Goal: Task Accomplishment & Management: Manage account settings

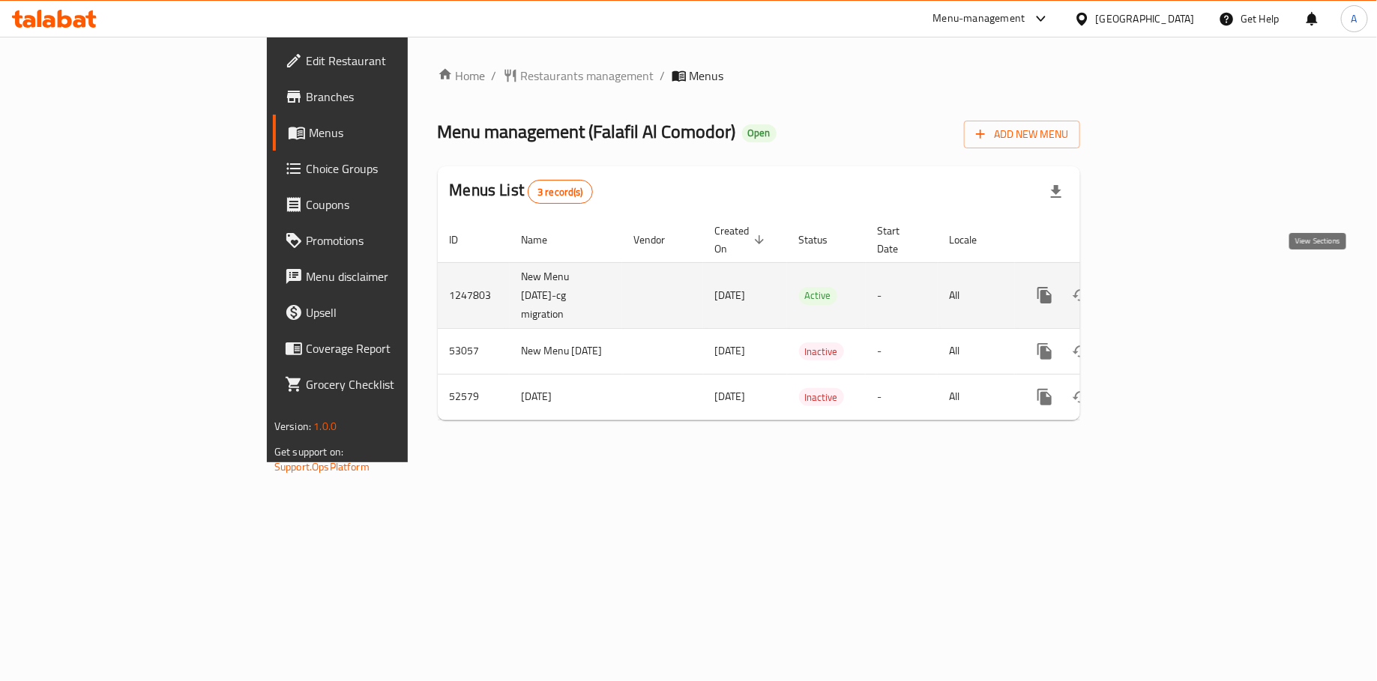
click at [1162, 286] on icon "enhanced table" at bounding box center [1153, 295] width 18 height 18
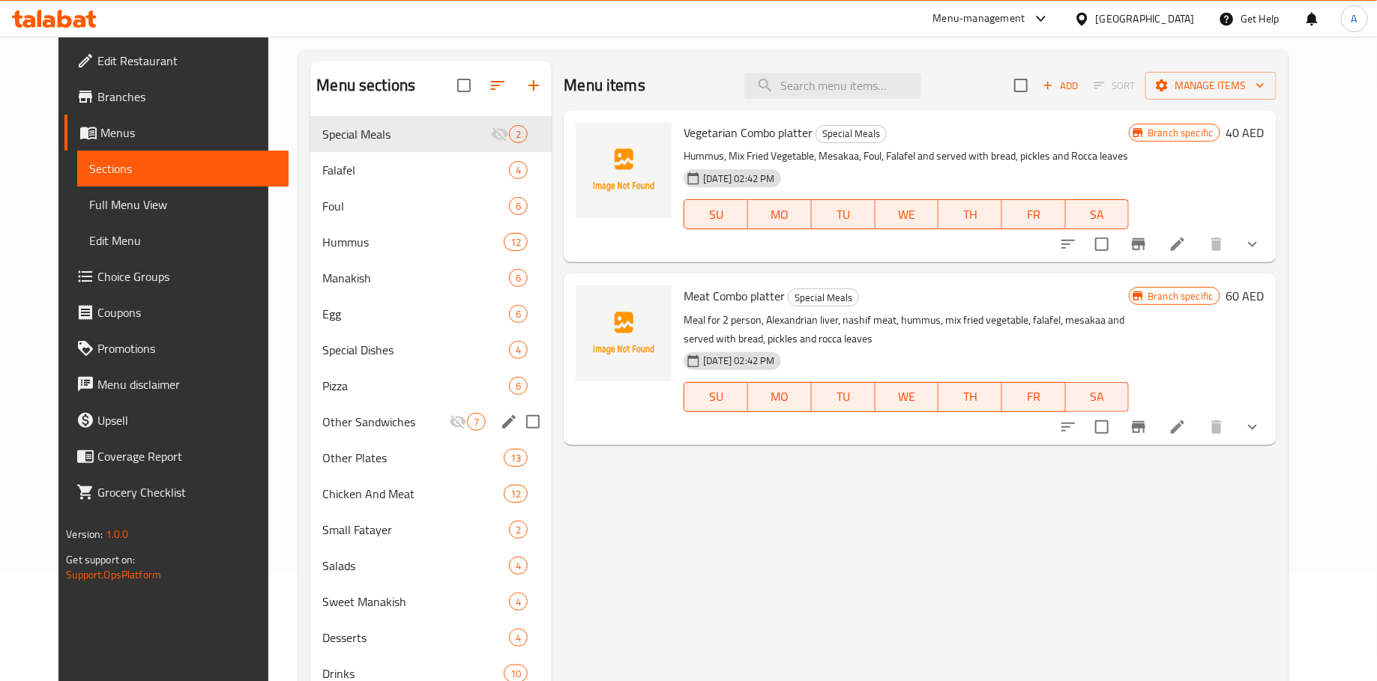
scroll to position [210, 0]
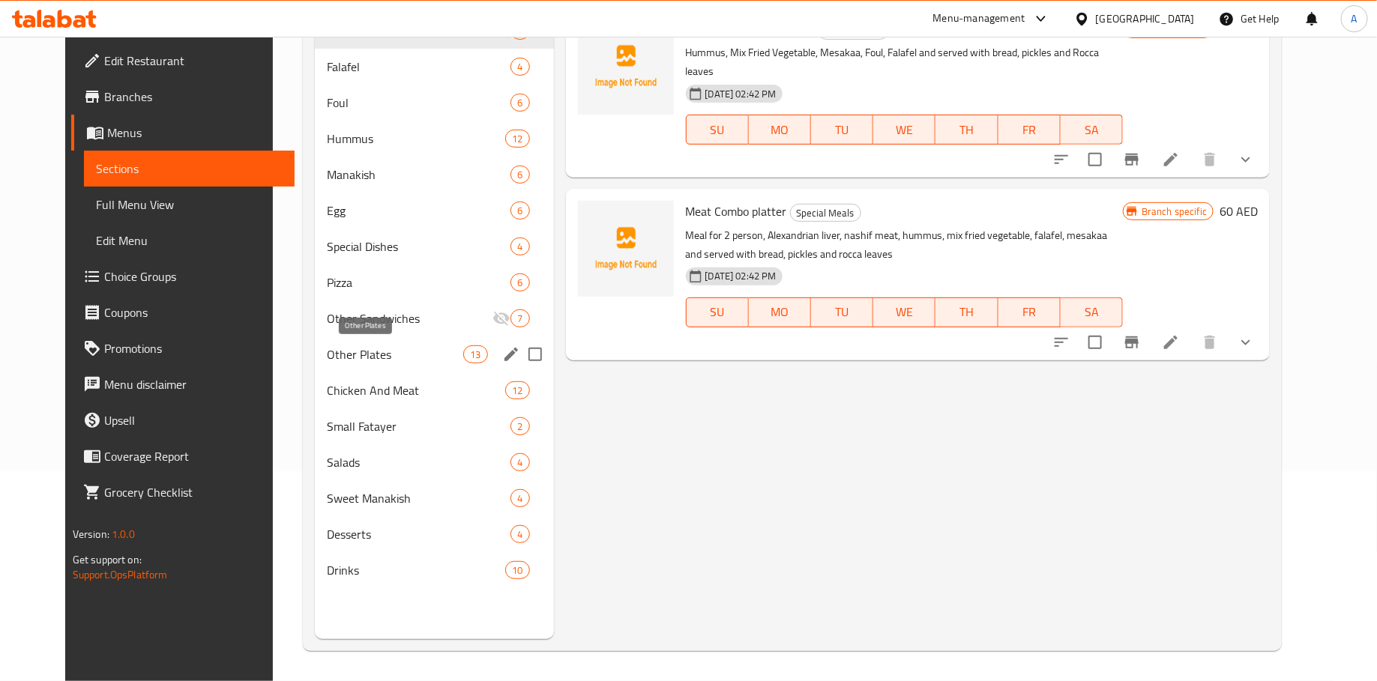
click at [343, 349] on span "Other Plates" at bounding box center [395, 355] width 136 height 18
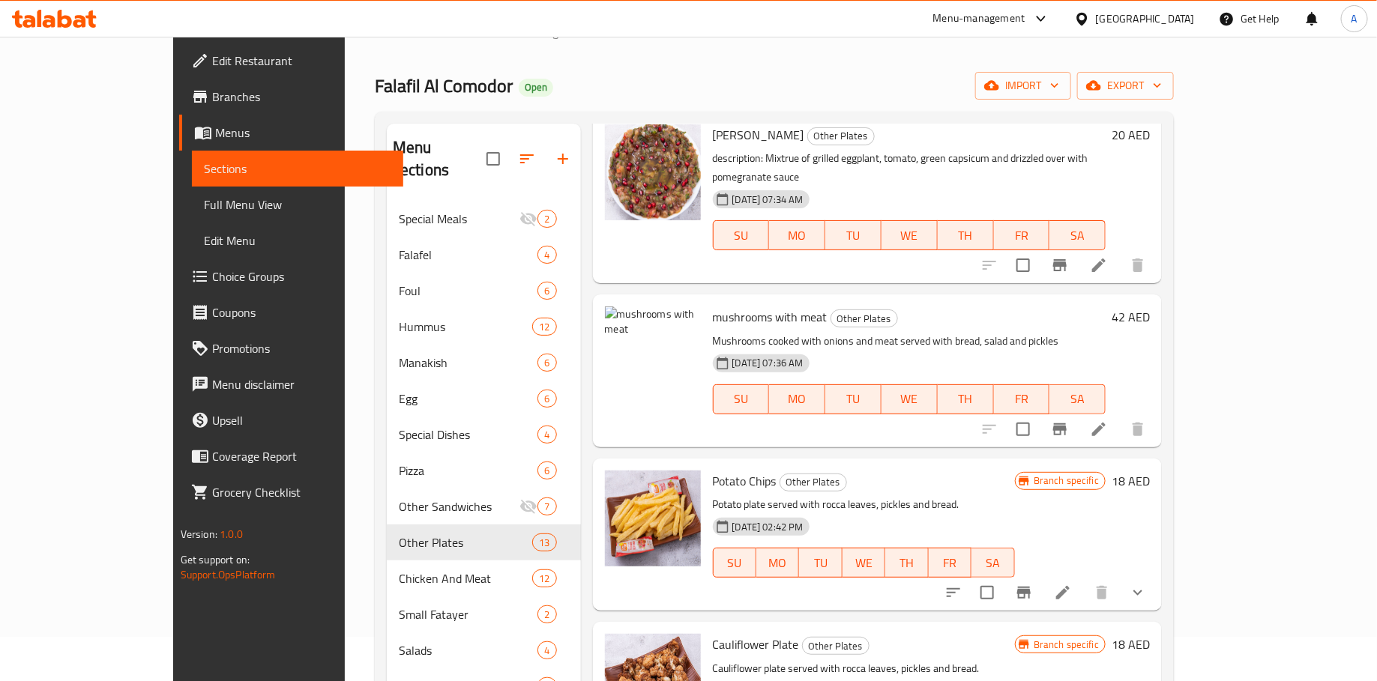
scroll to position [421, 0]
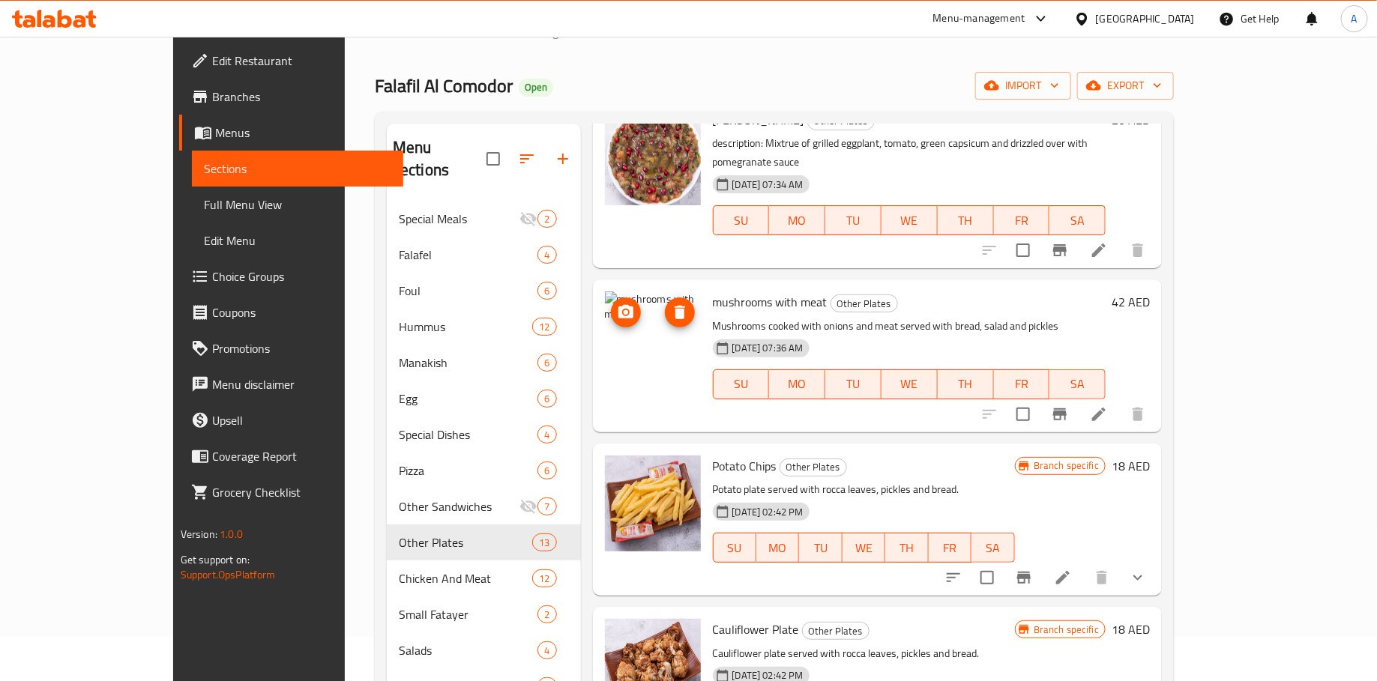
click at [618, 305] on icon "upload picture" at bounding box center [625, 311] width 15 height 13
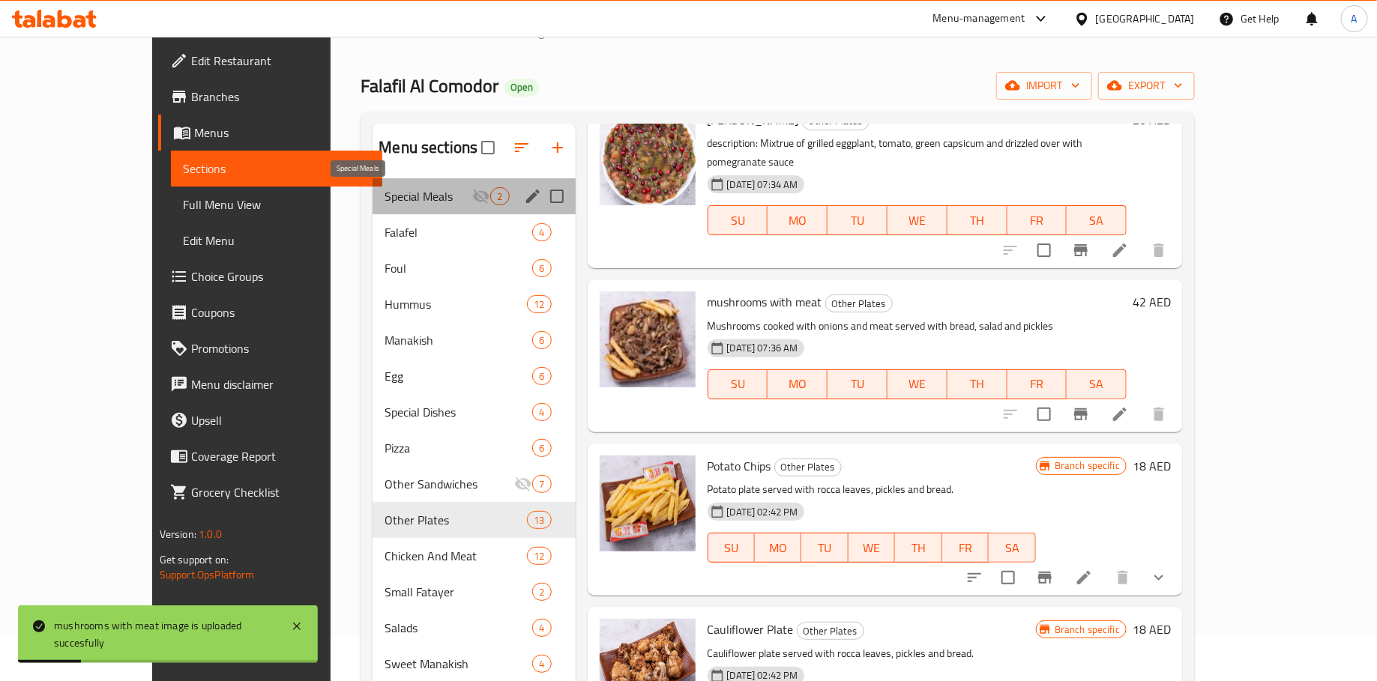
click at [385, 202] on span "Special Meals" at bounding box center [429, 196] width 88 height 18
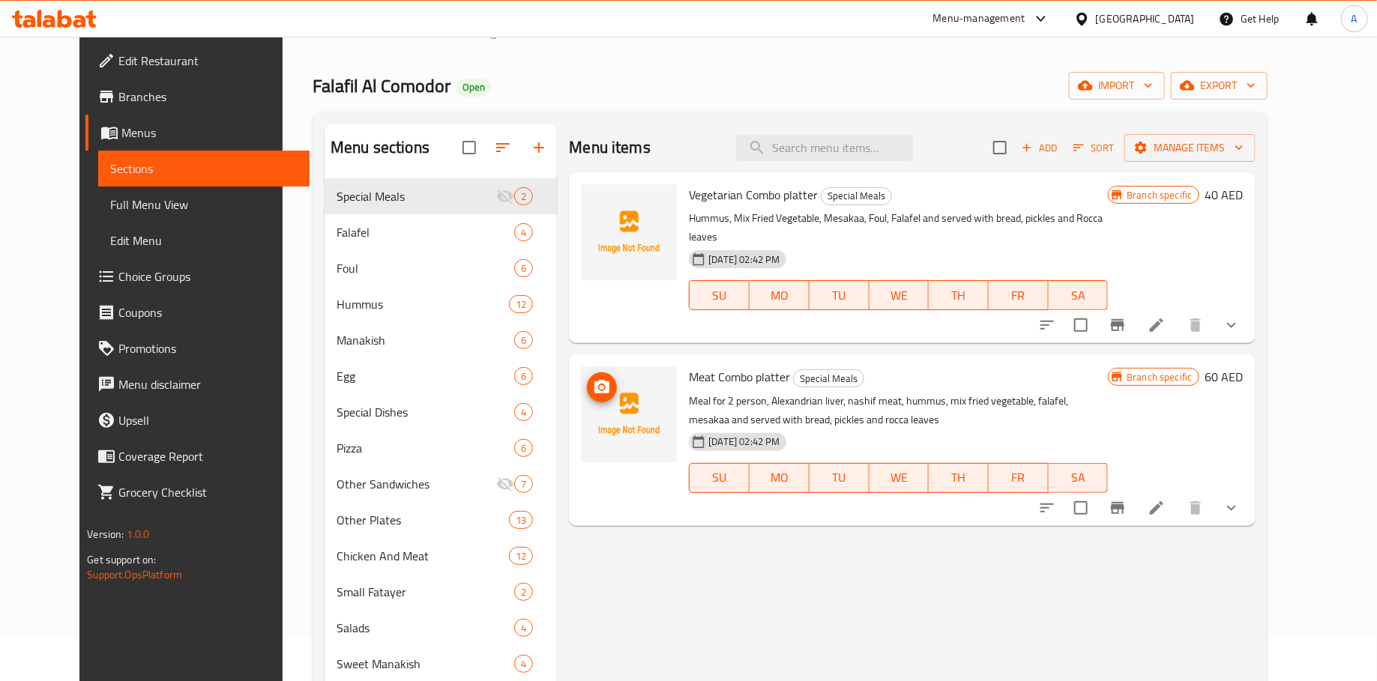
click at [594, 380] on icon "upload picture" at bounding box center [601, 386] width 15 height 13
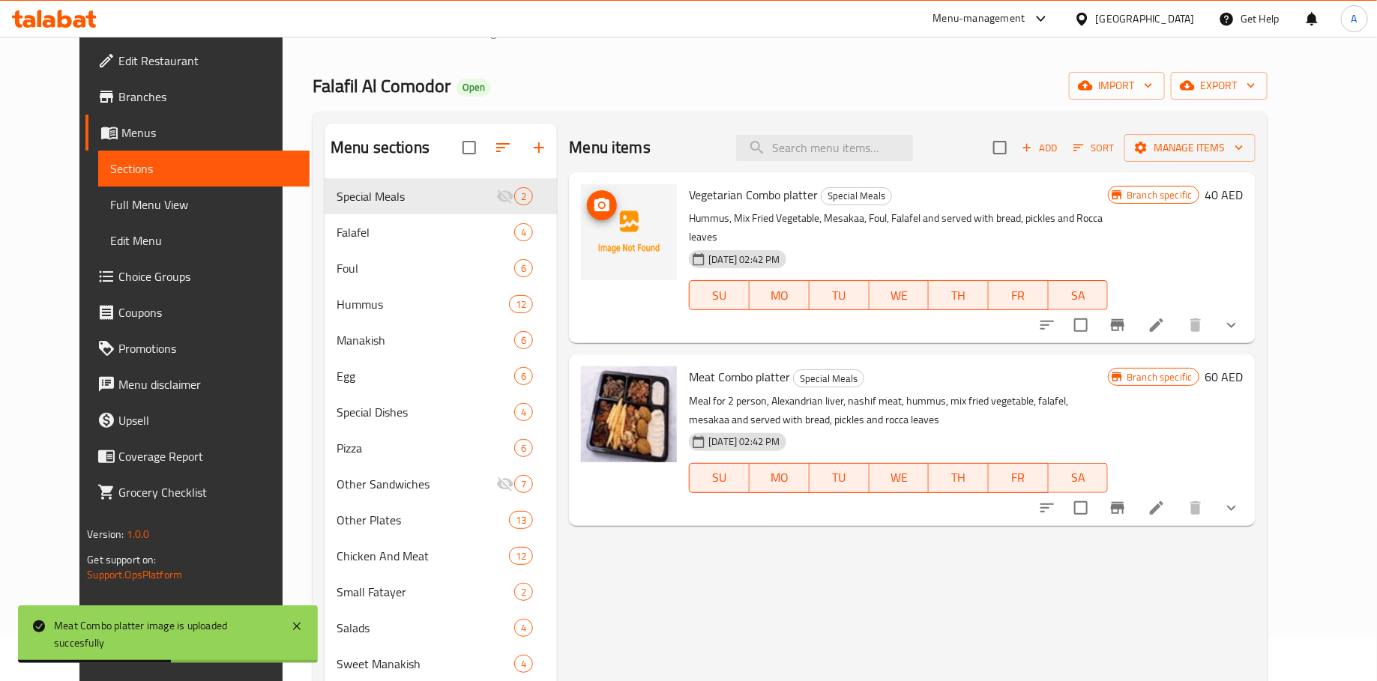
click at [593, 206] on icon "upload picture" at bounding box center [602, 205] width 18 height 18
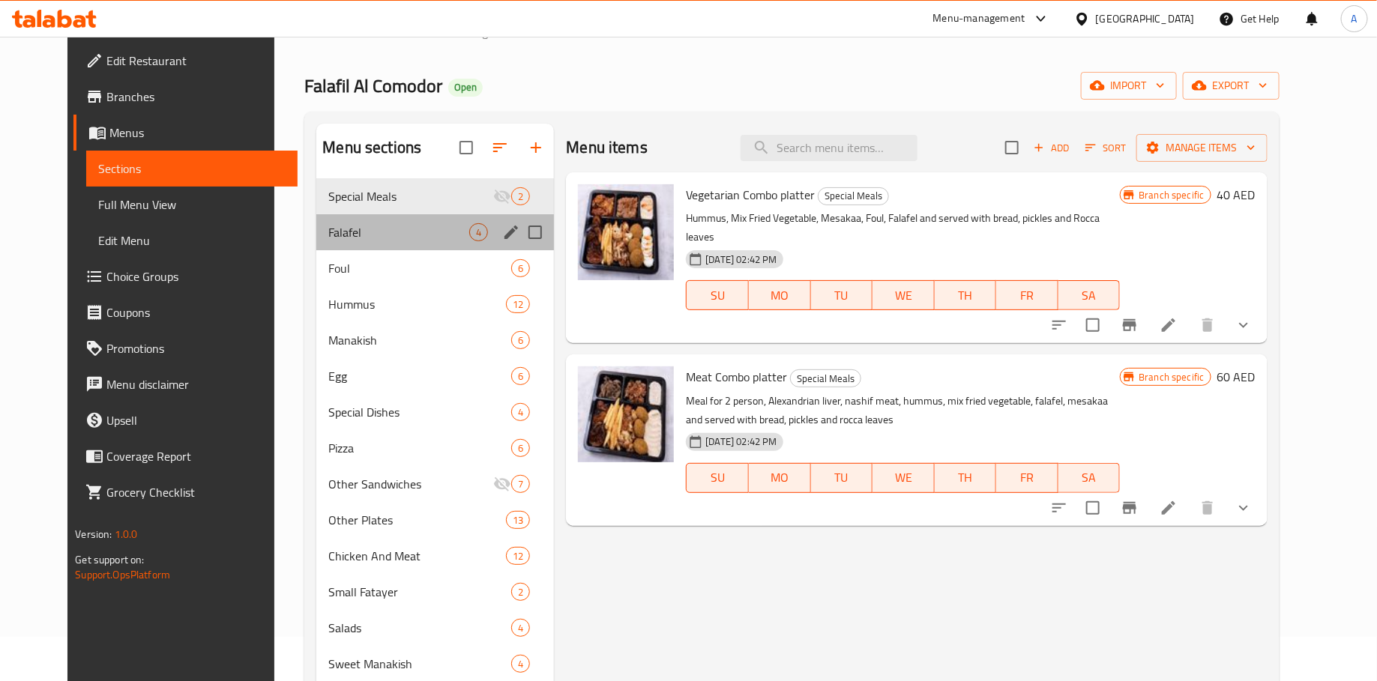
click at [370, 241] on div "Falafel 4" at bounding box center [435, 232] width 238 height 36
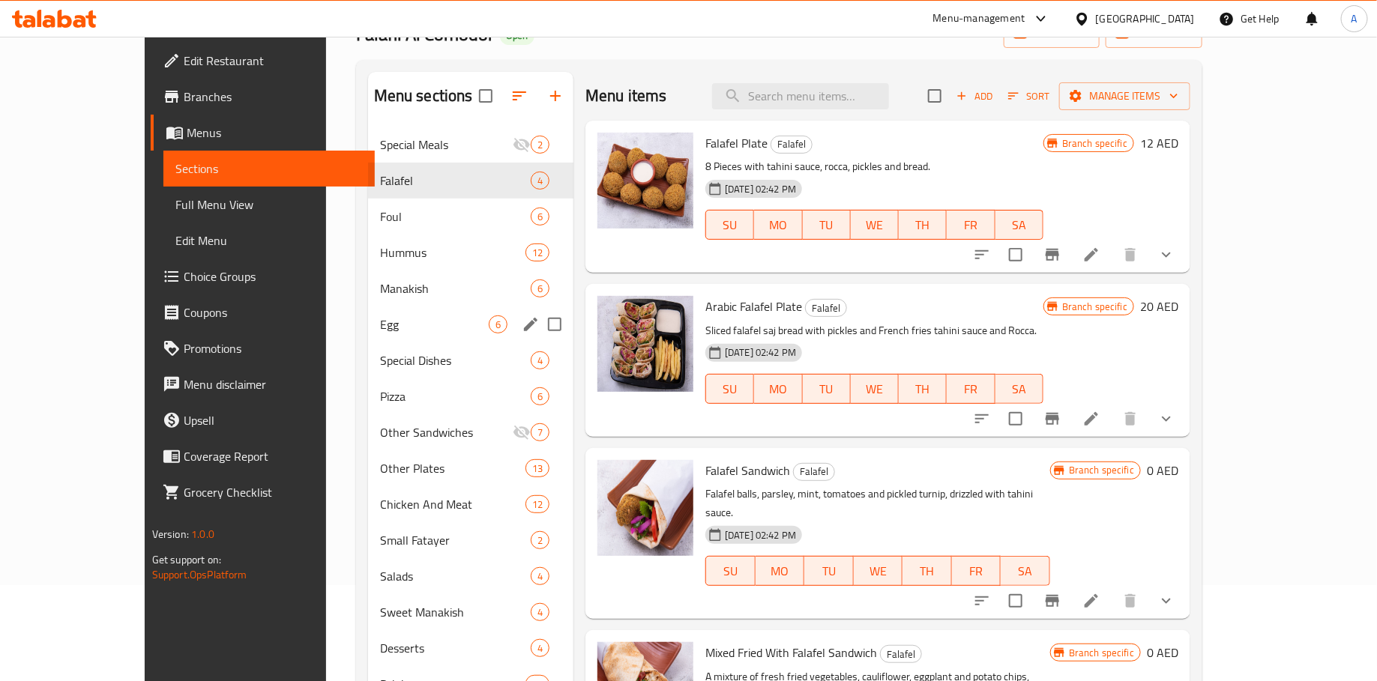
scroll to position [94, 0]
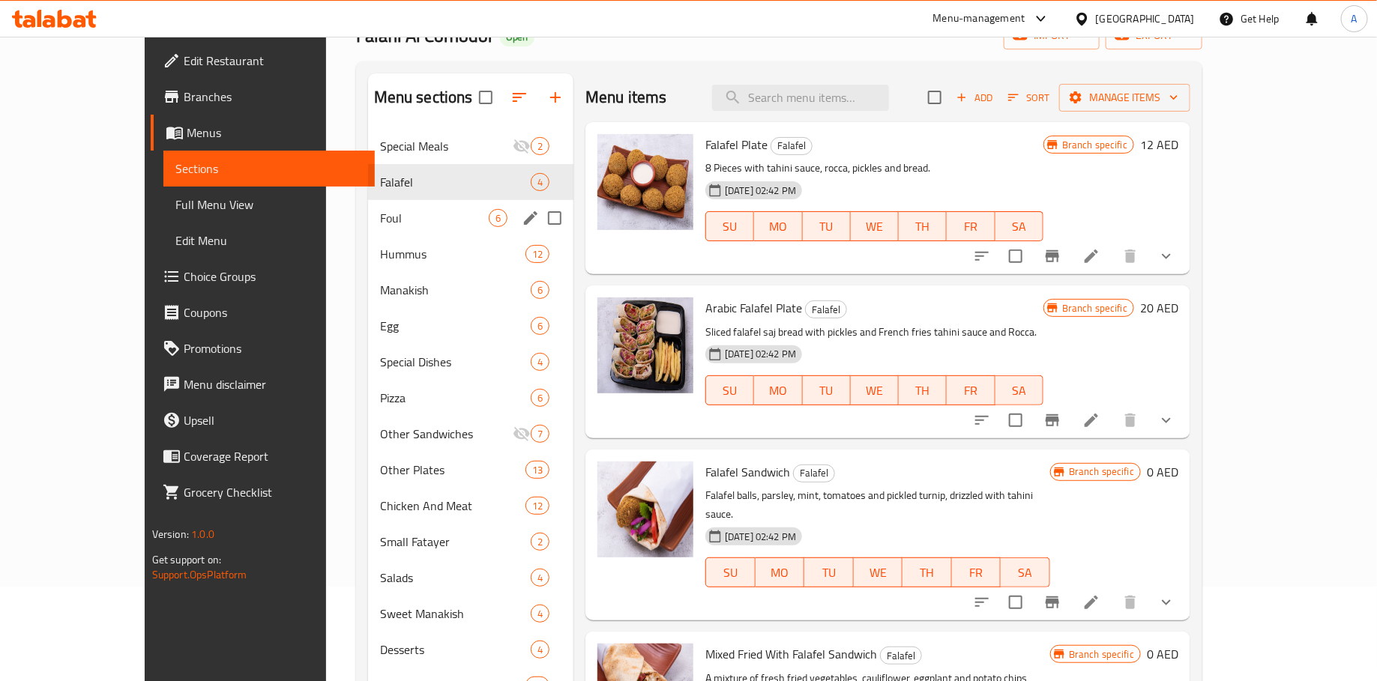
click at [384, 222] on span "Foul" at bounding box center [434, 218] width 109 height 18
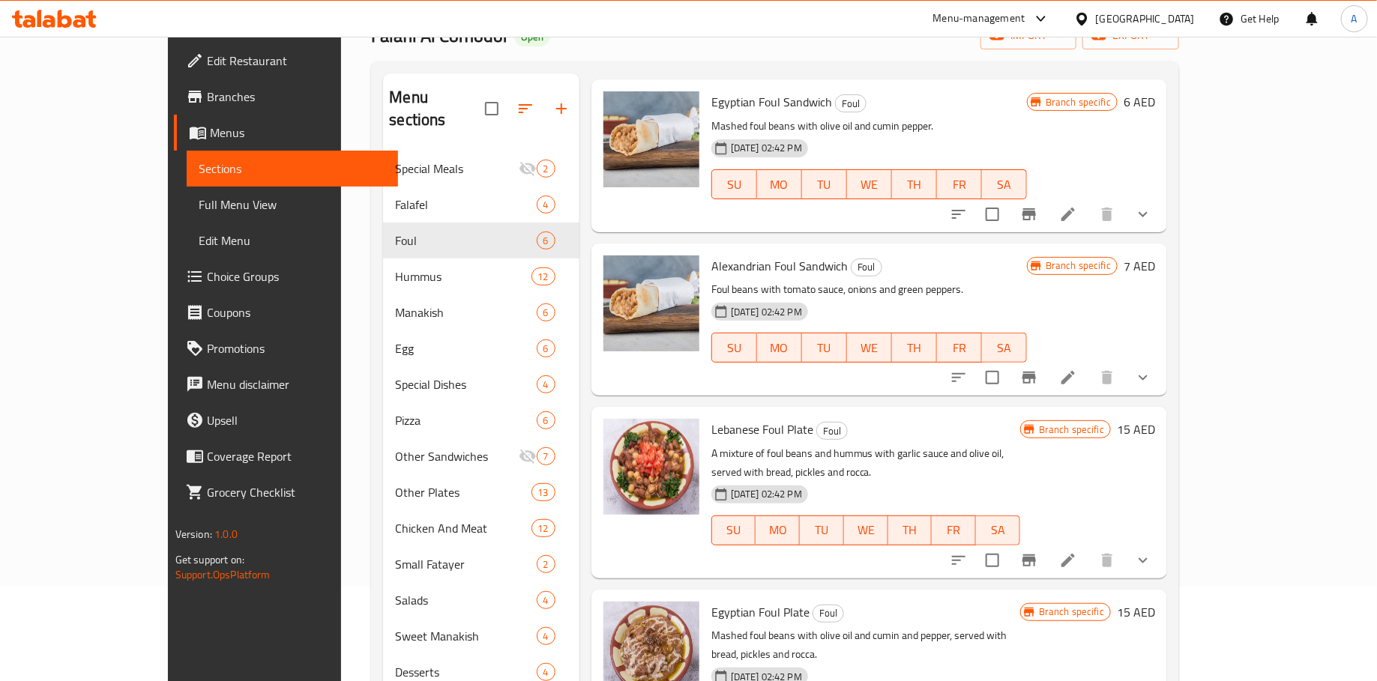
scroll to position [338, 0]
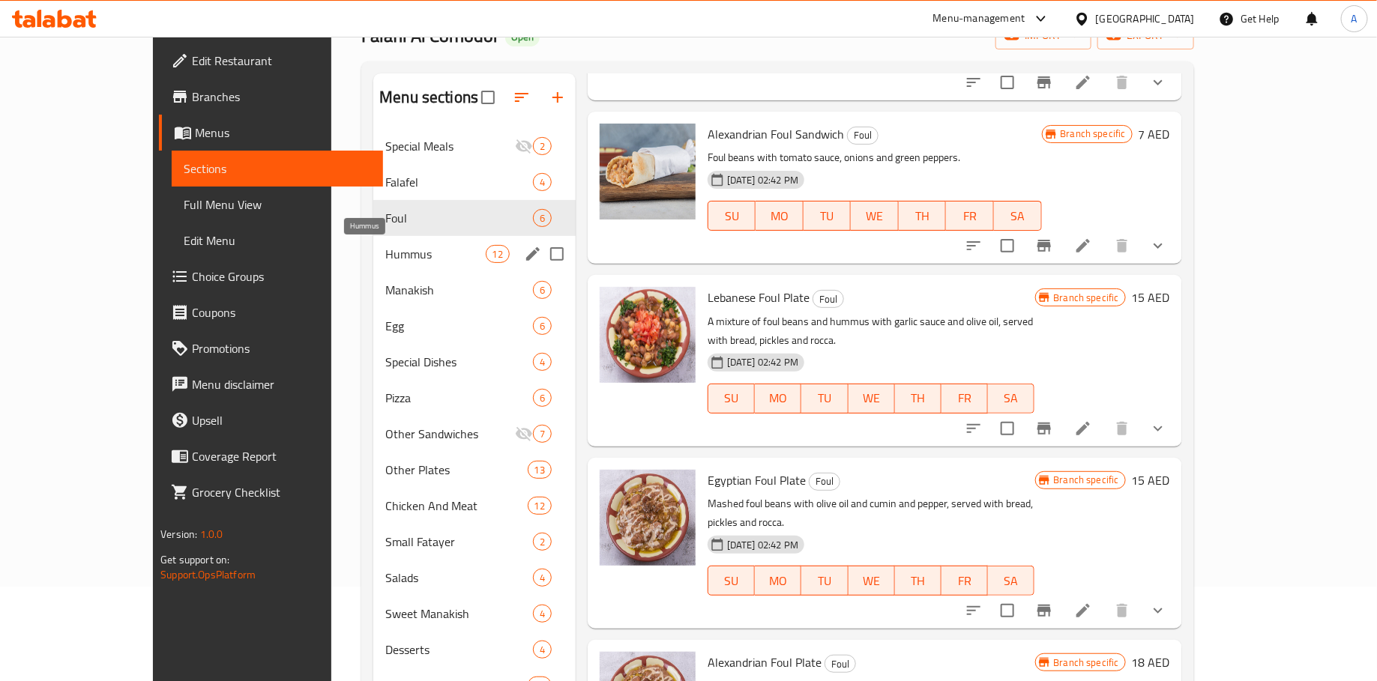
click at [398, 259] on span "Hummus" at bounding box center [435, 254] width 100 height 18
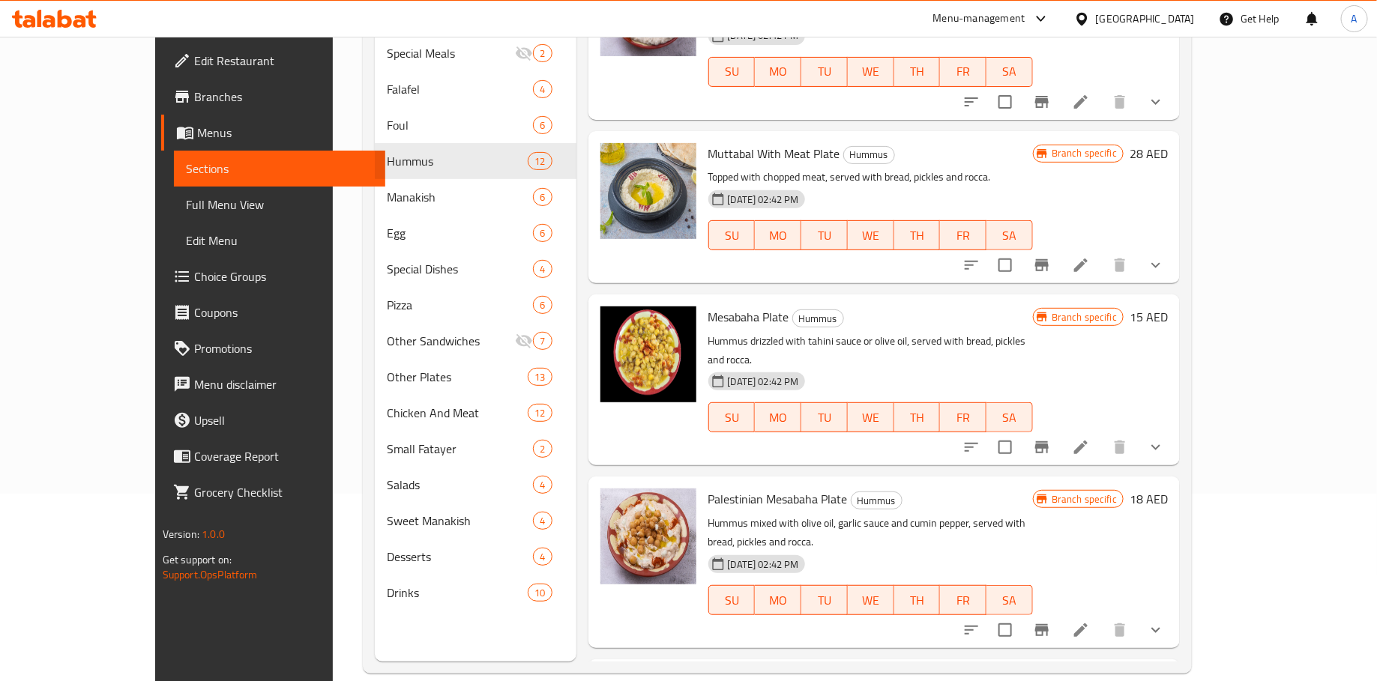
scroll to position [210, 0]
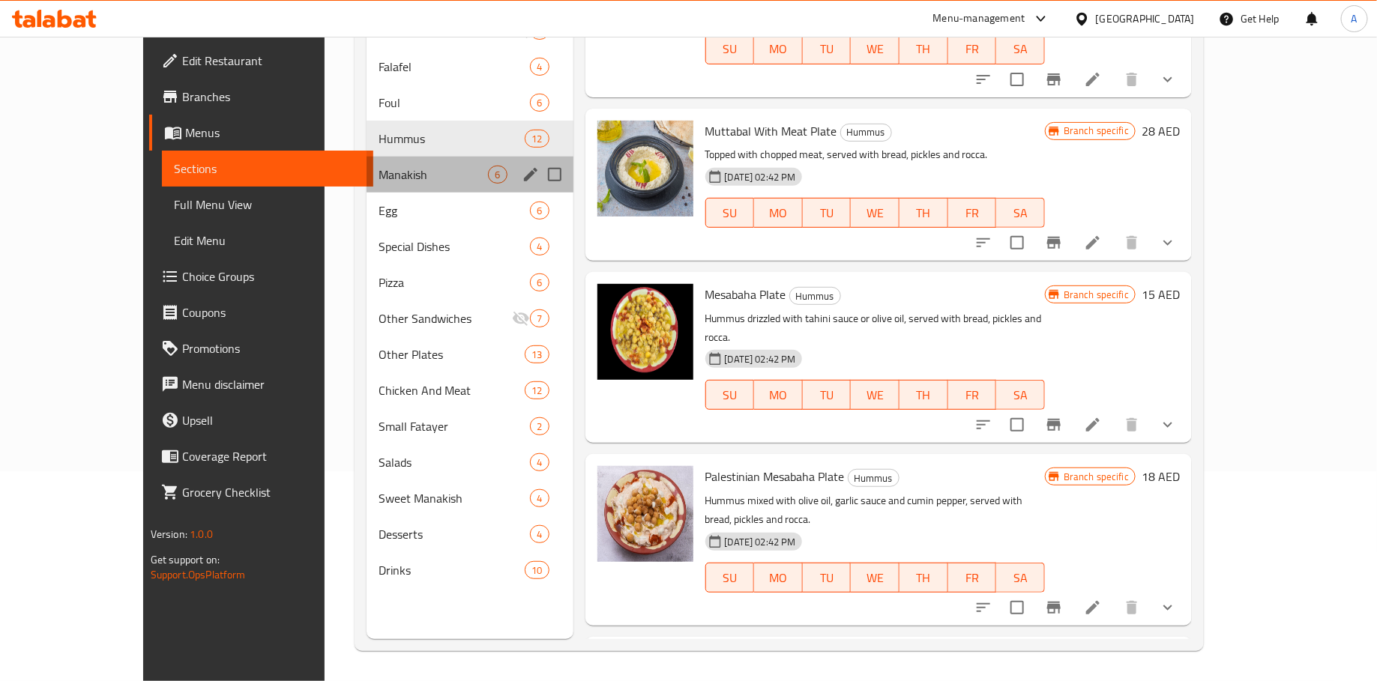
click at [367, 186] on div "Manakish 6" at bounding box center [470, 175] width 206 height 36
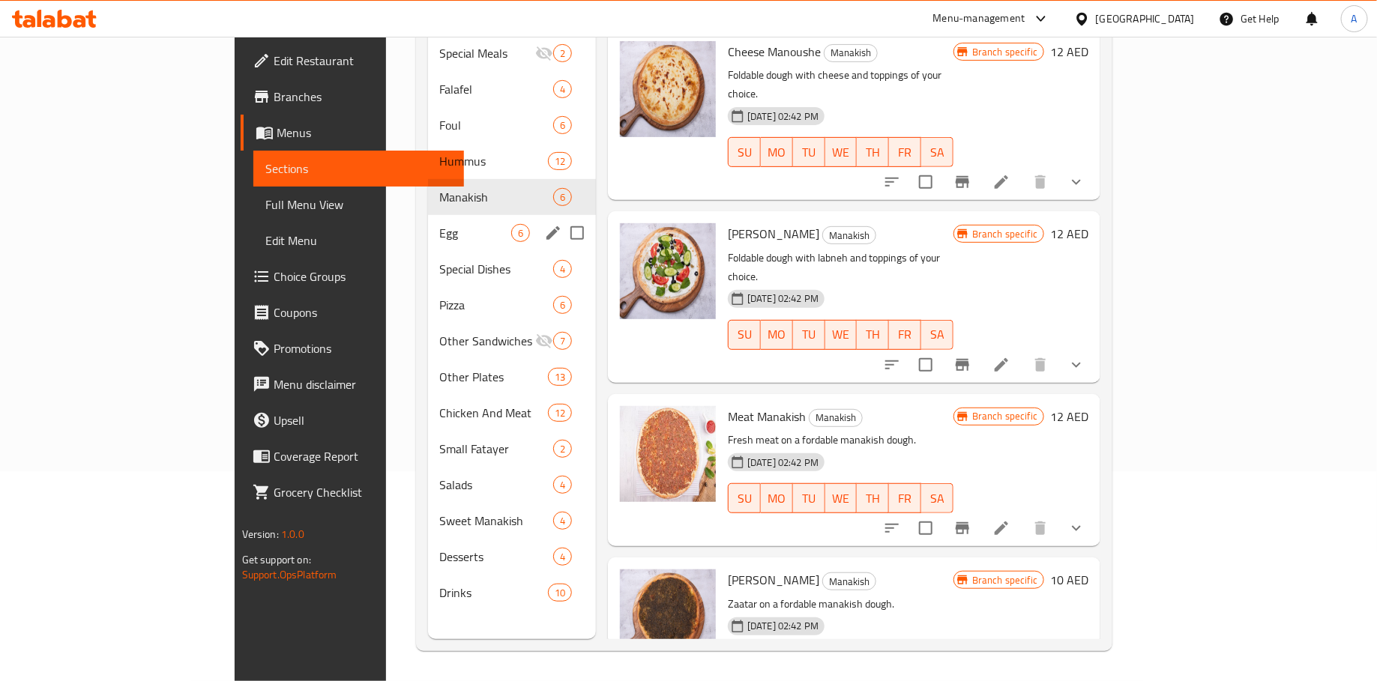
click at [440, 224] on span "Egg" at bounding box center [475, 233] width 71 height 18
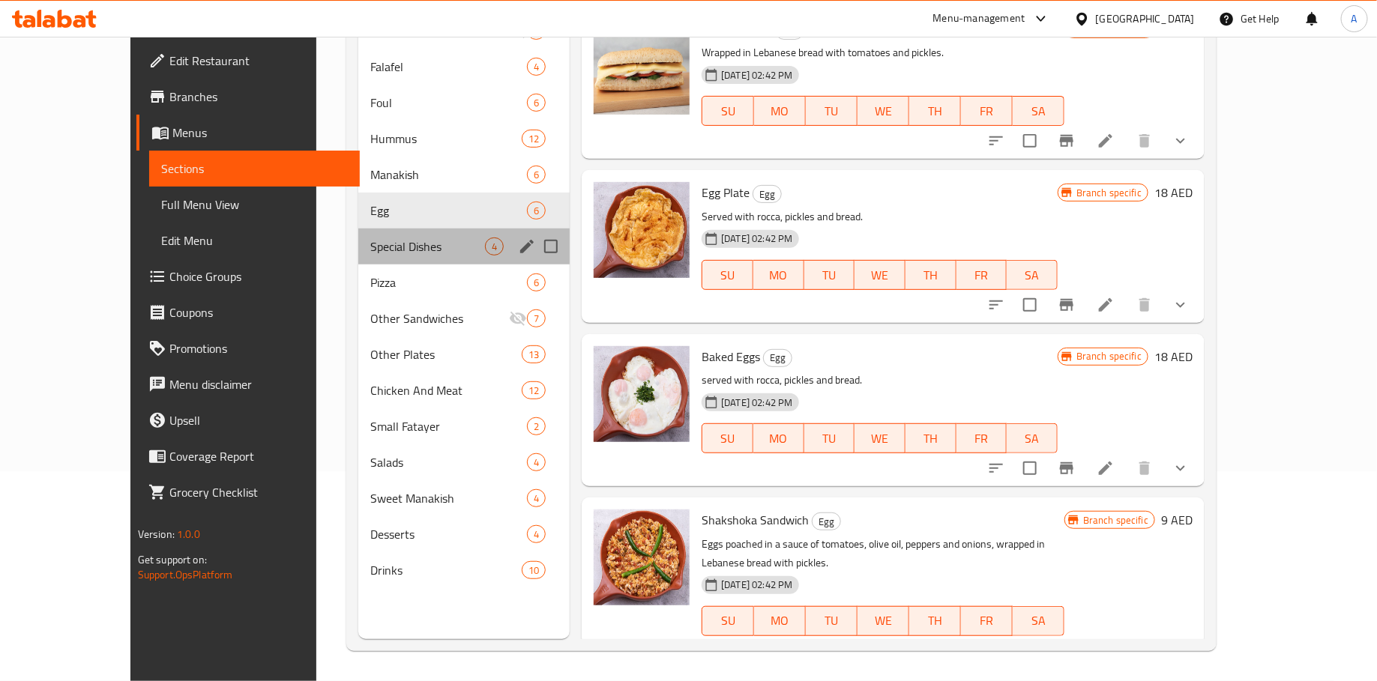
click at [373, 230] on div "Special Dishes 4" at bounding box center [463, 247] width 211 height 36
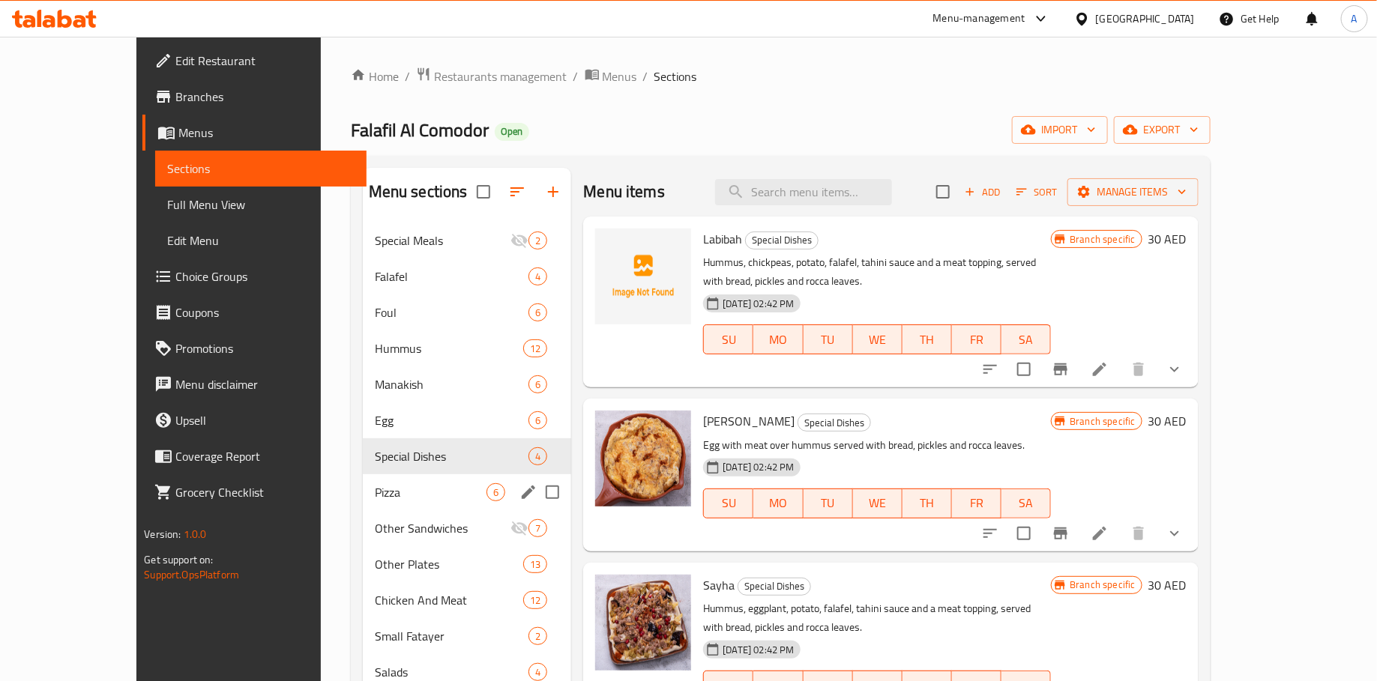
click at [375, 492] on span "Pizza" at bounding box center [431, 492] width 112 height 18
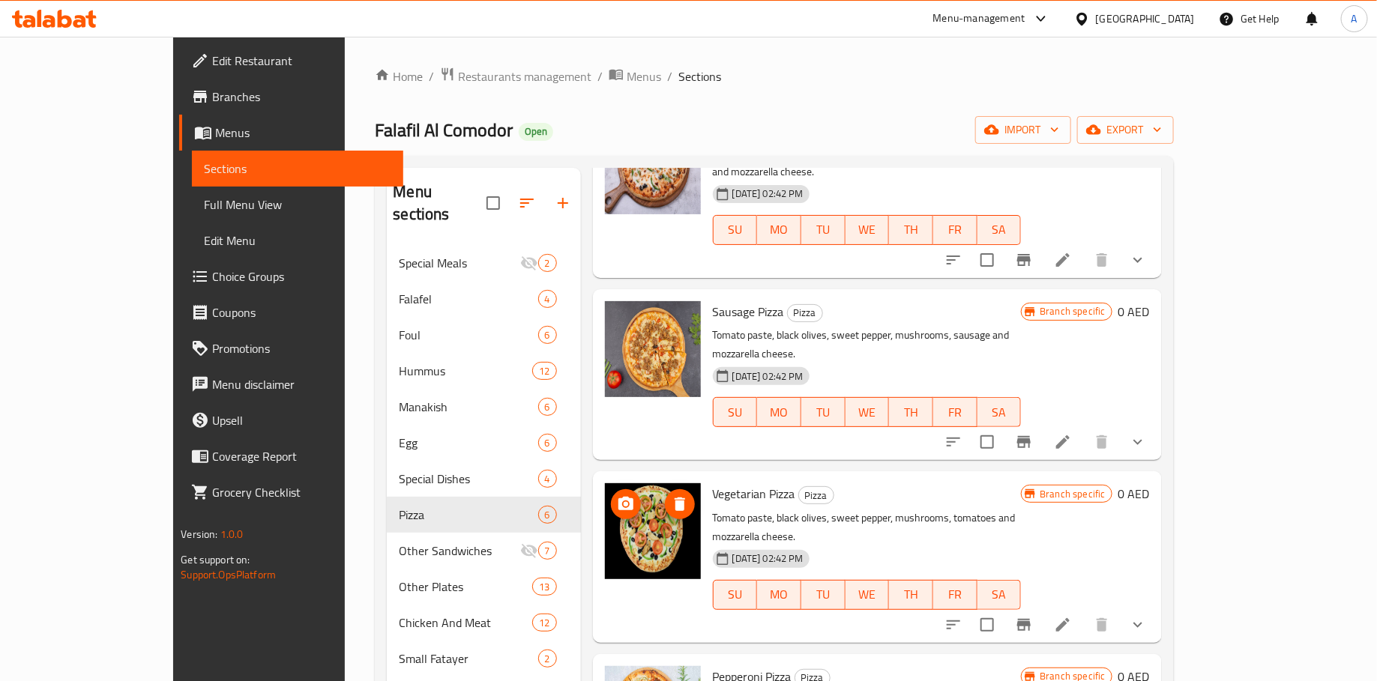
scroll to position [338, 0]
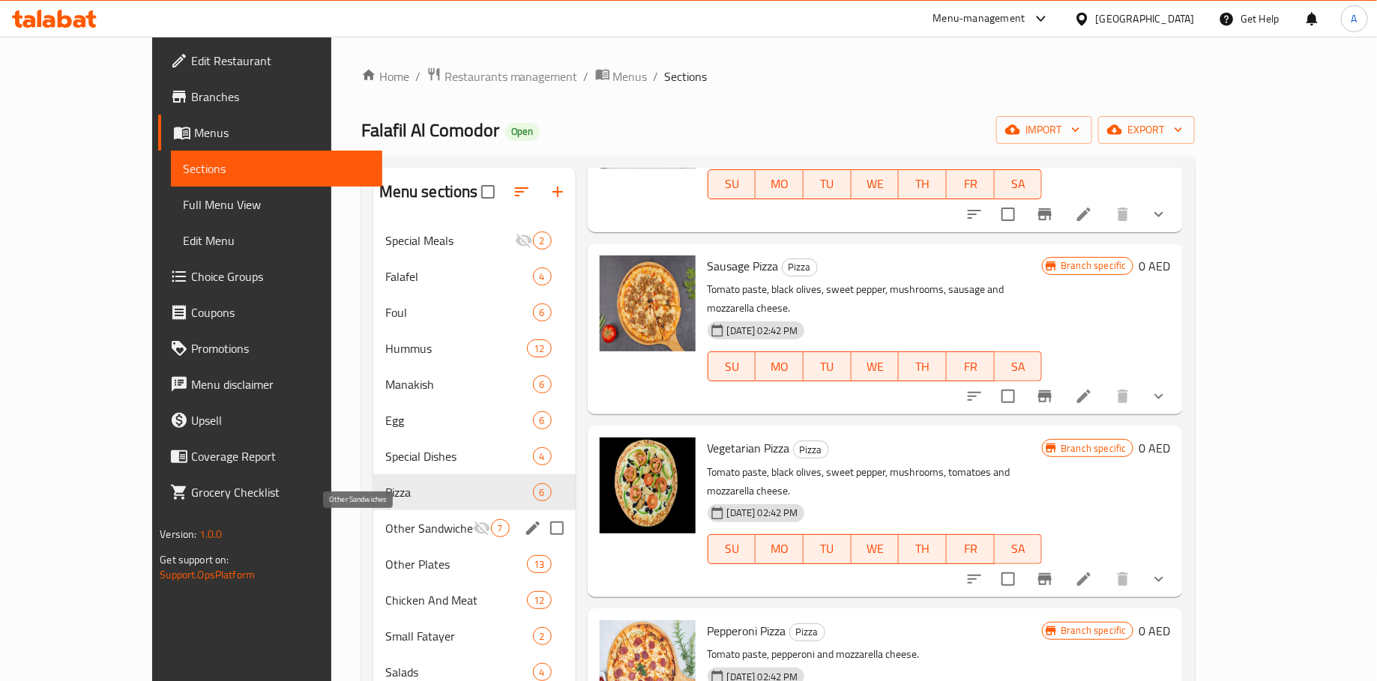
click at [403, 532] on span "Other Sandwiches" at bounding box center [429, 528] width 88 height 18
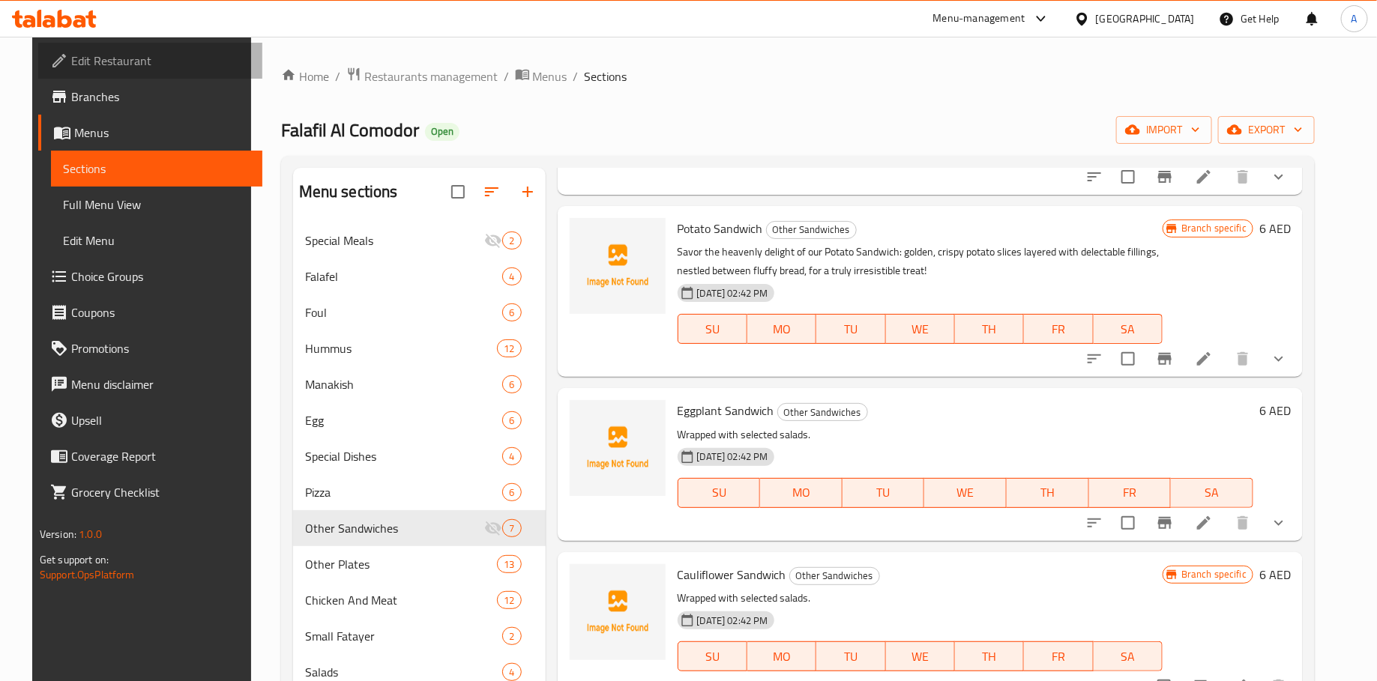
click at [139, 73] on link "Edit Restaurant" at bounding box center [150, 61] width 224 height 36
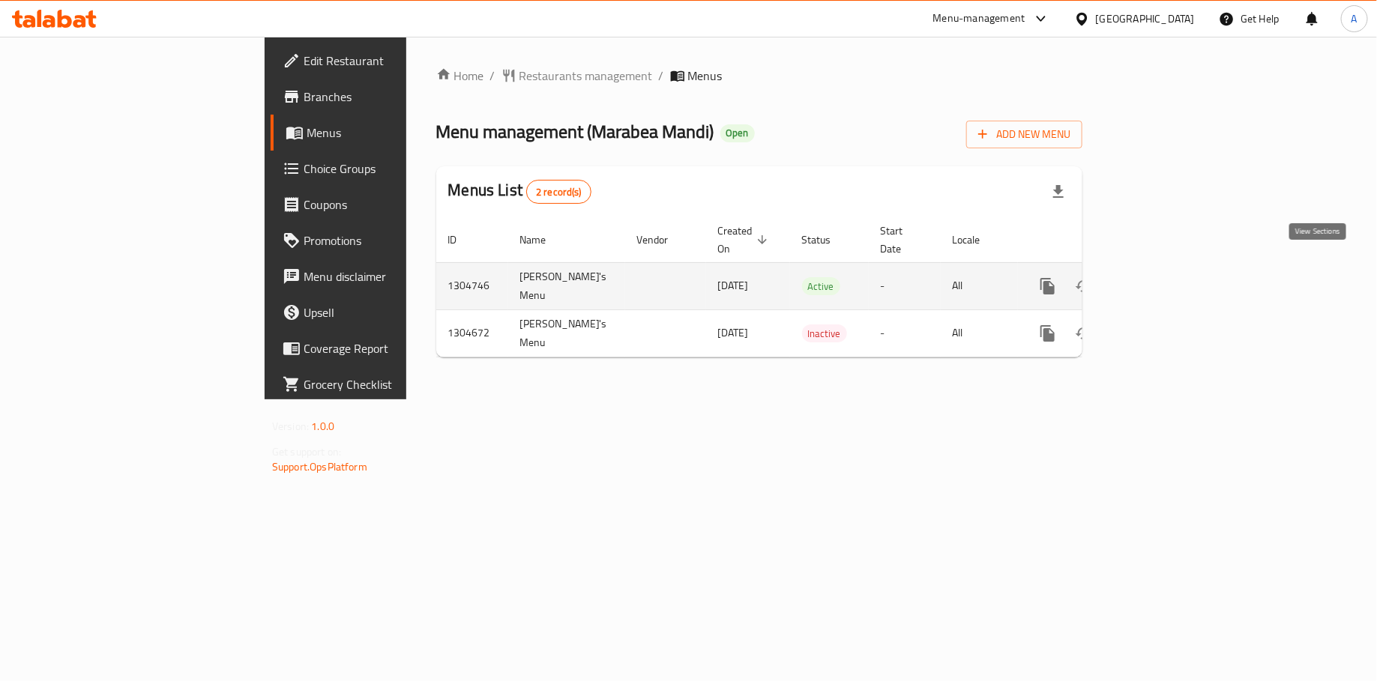
click at [1163, 280] on icon "enhanced table" at bounding box center [1155, 286] width 13 height 13
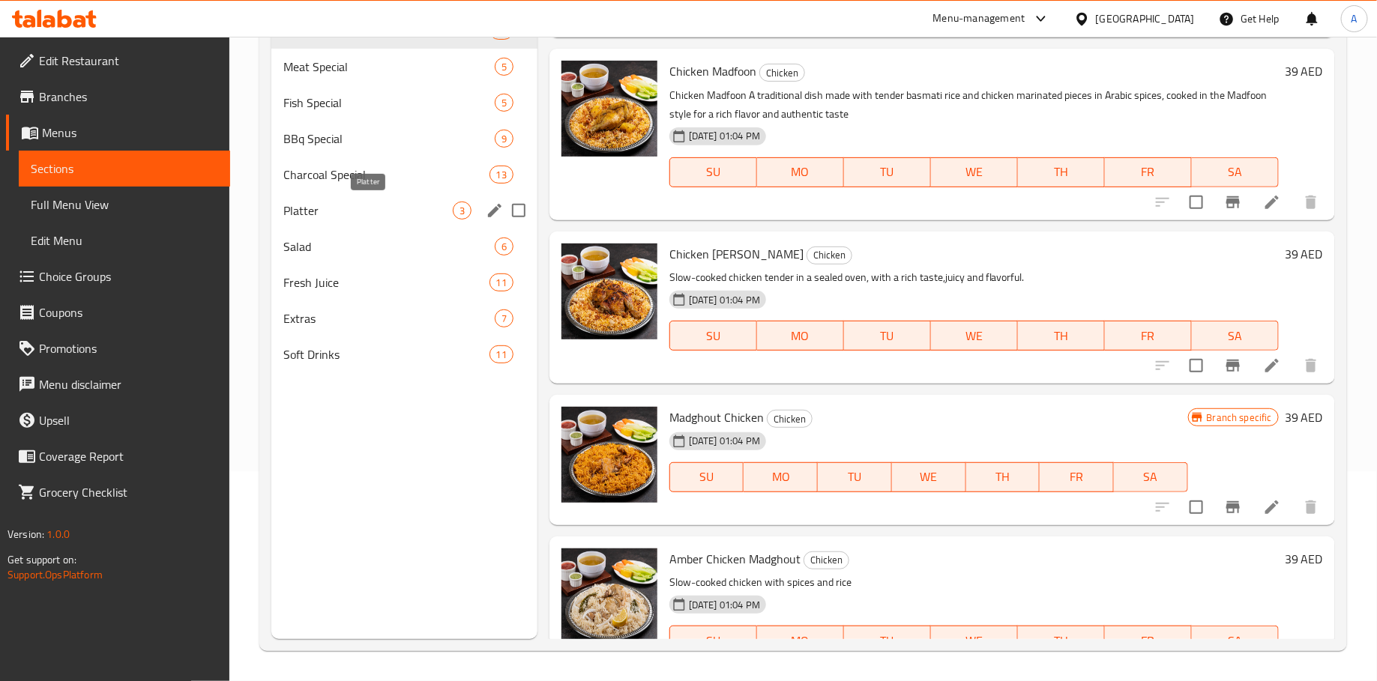
scroll to position [780, 0]
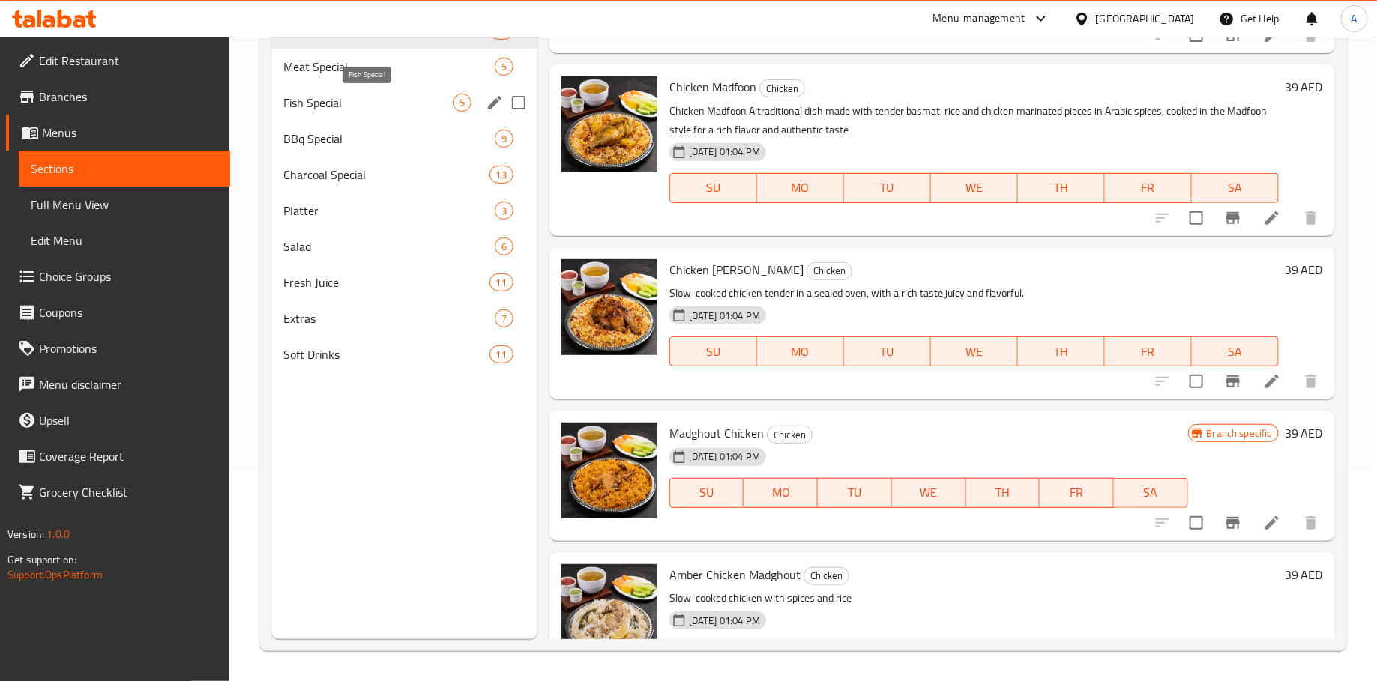
click at [352, 103] on span "Fish Special" at bounding box center [367, 103] width 169 height 18
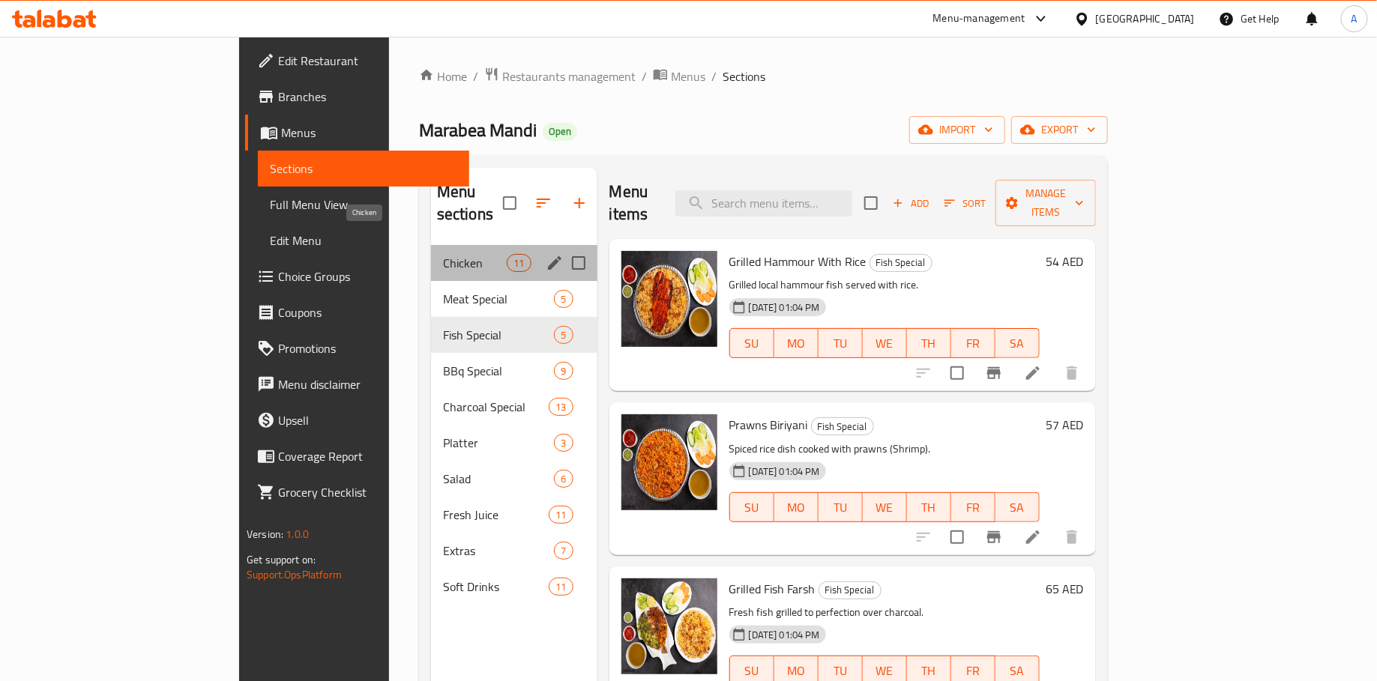
click at [443, 254] on span "Chicken" at bounding box center [475, 263] width 64 height 18
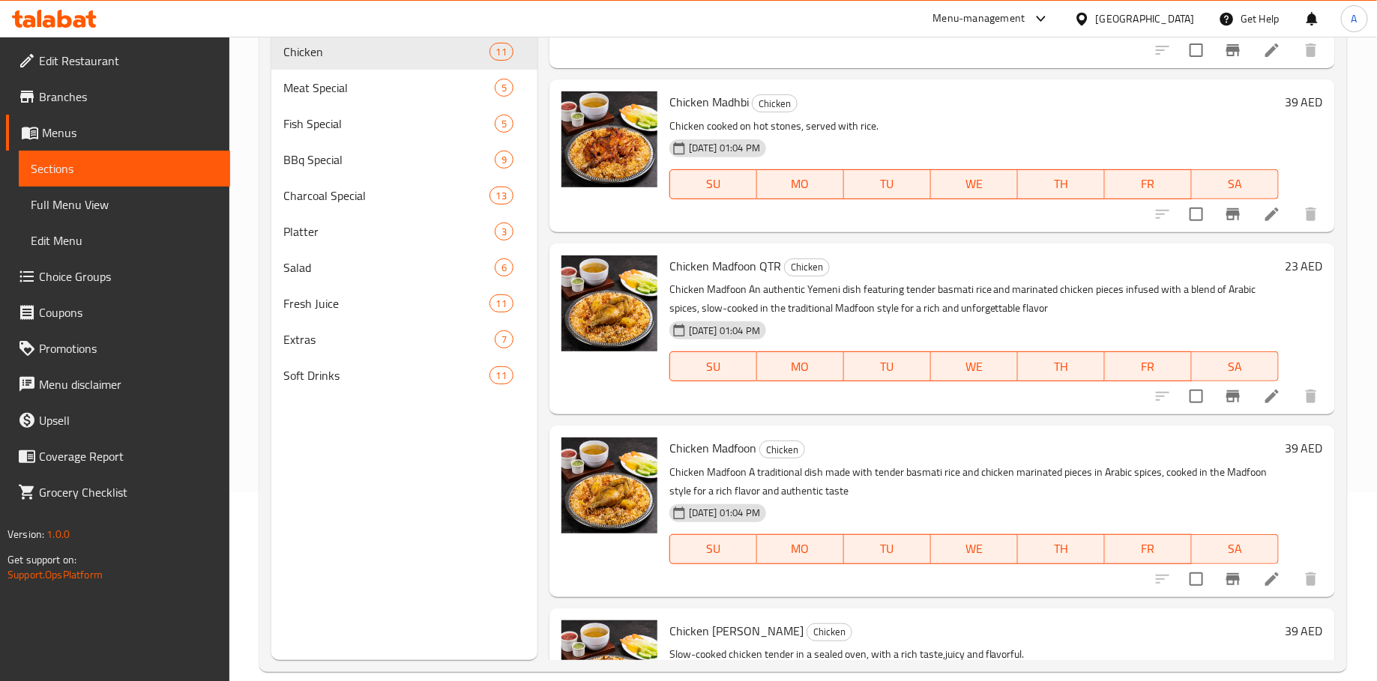
scroll to position [237, 0]
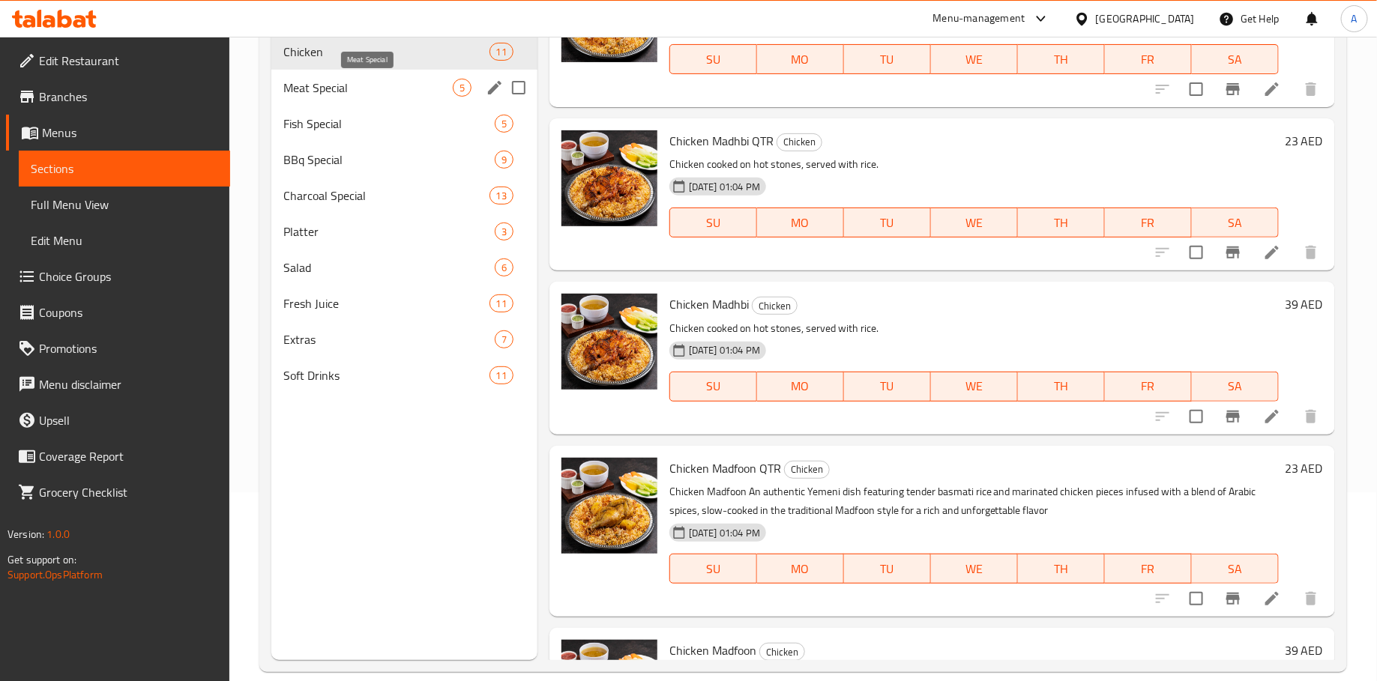
click at [377, 90] on span "Meat Special" at bounding box center [367, 88] width 169 height 18
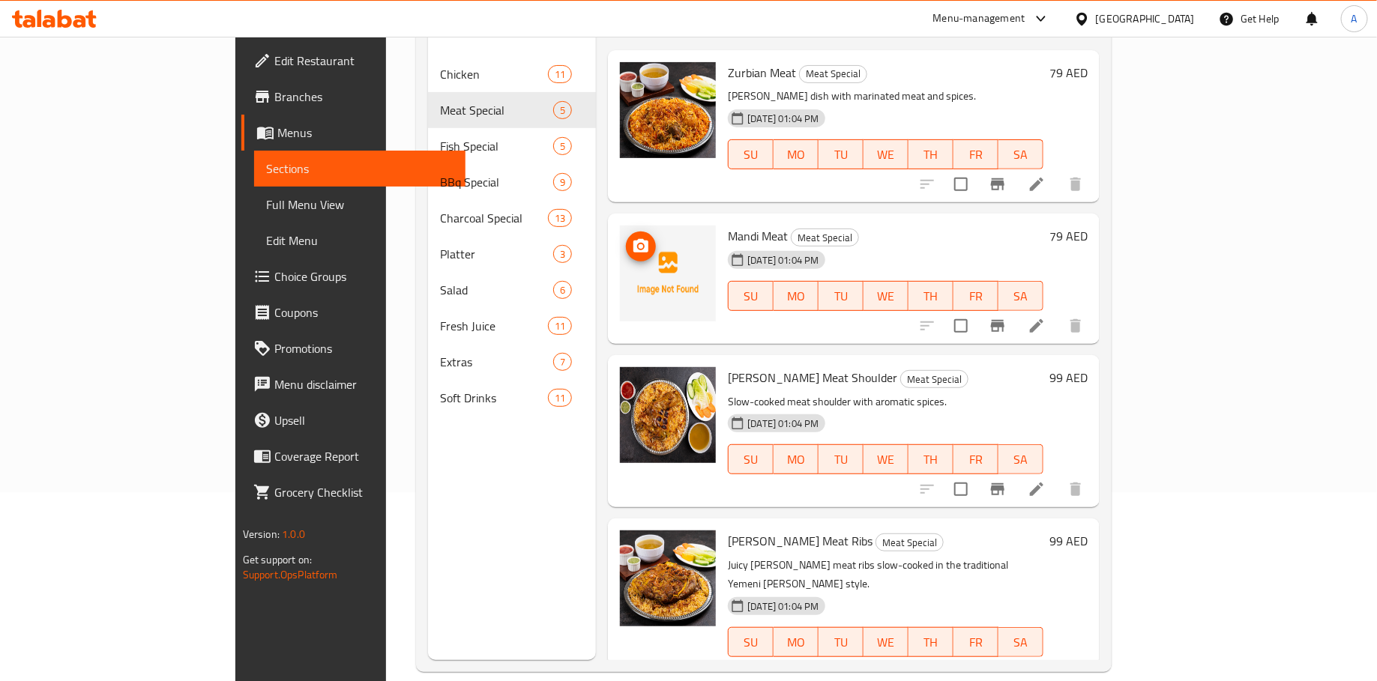
click at [639, 244] on circle "upload picture" at bounding box center [641, 246] width 4 height 4
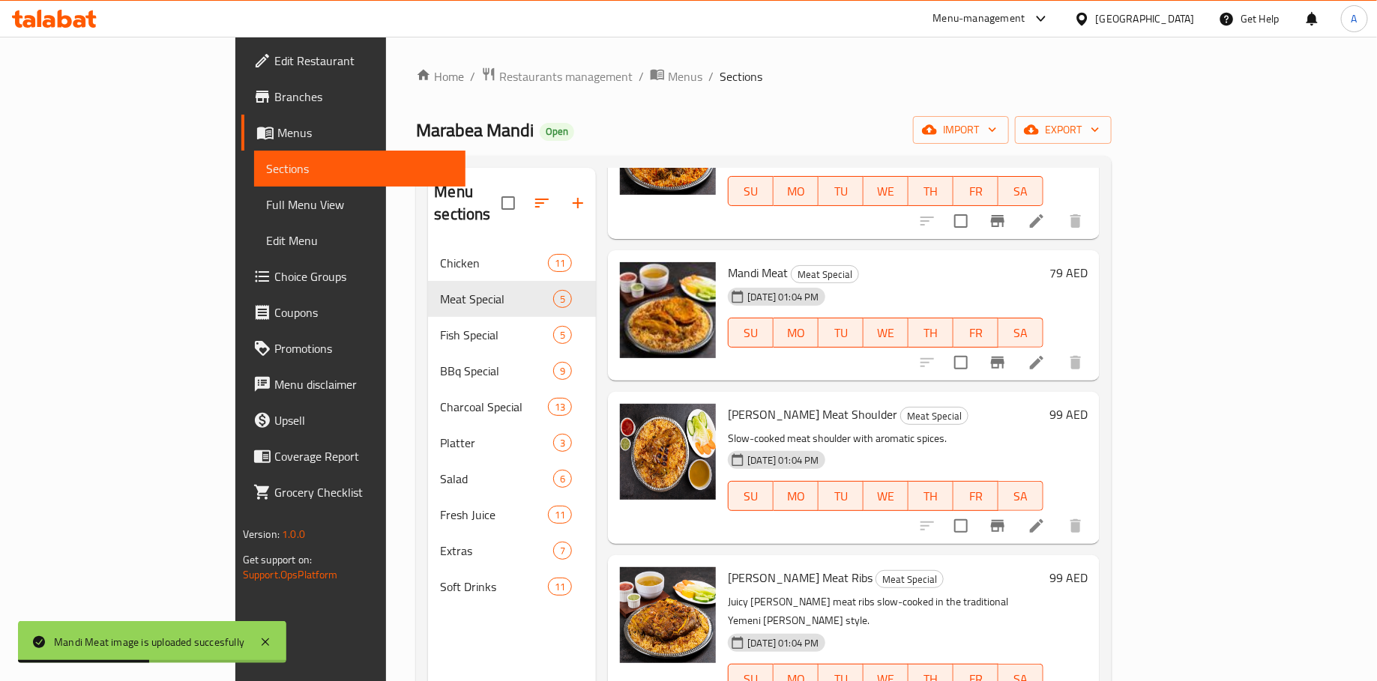
scroll to position [210, 0]
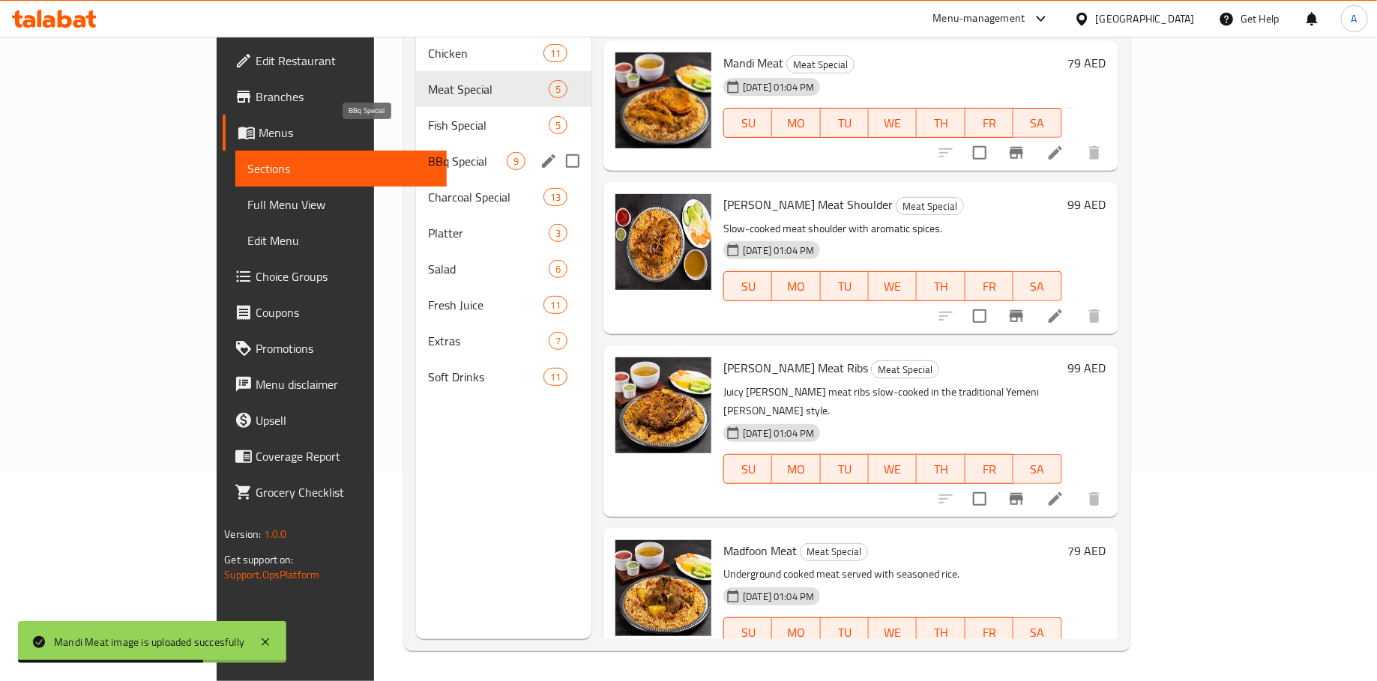
click at [428, 152] on span "BBq Special" at bounding box center [467, 161] width 79 height 18
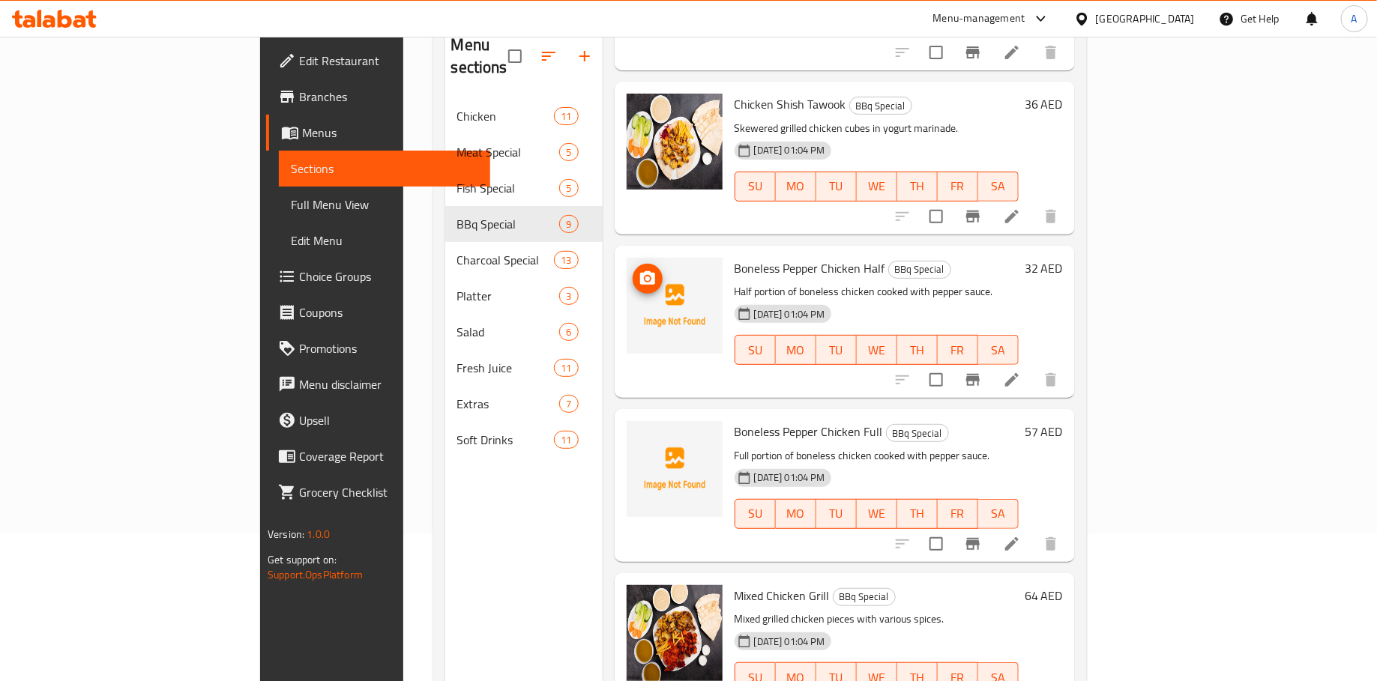
scroll to position [150, 0]
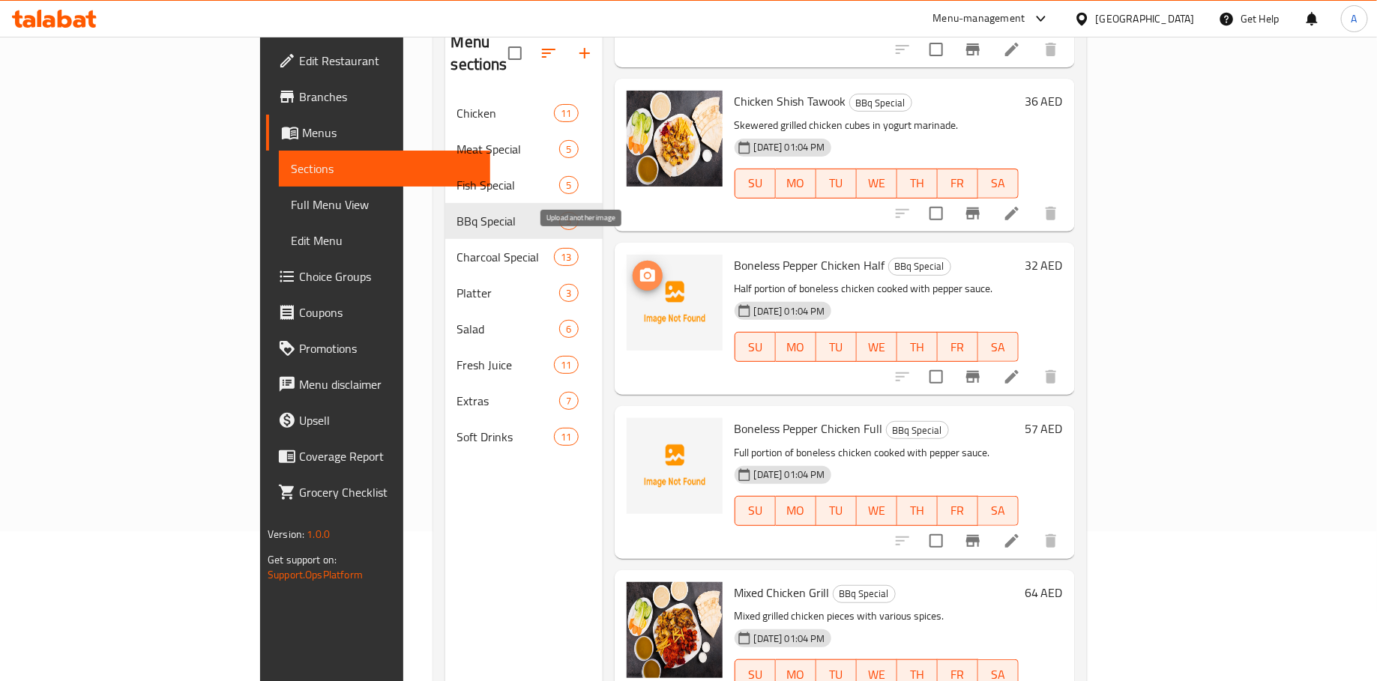
click at [639, 267] on icon "upload picture" at bounding box center [648, 276] width 18 height 18
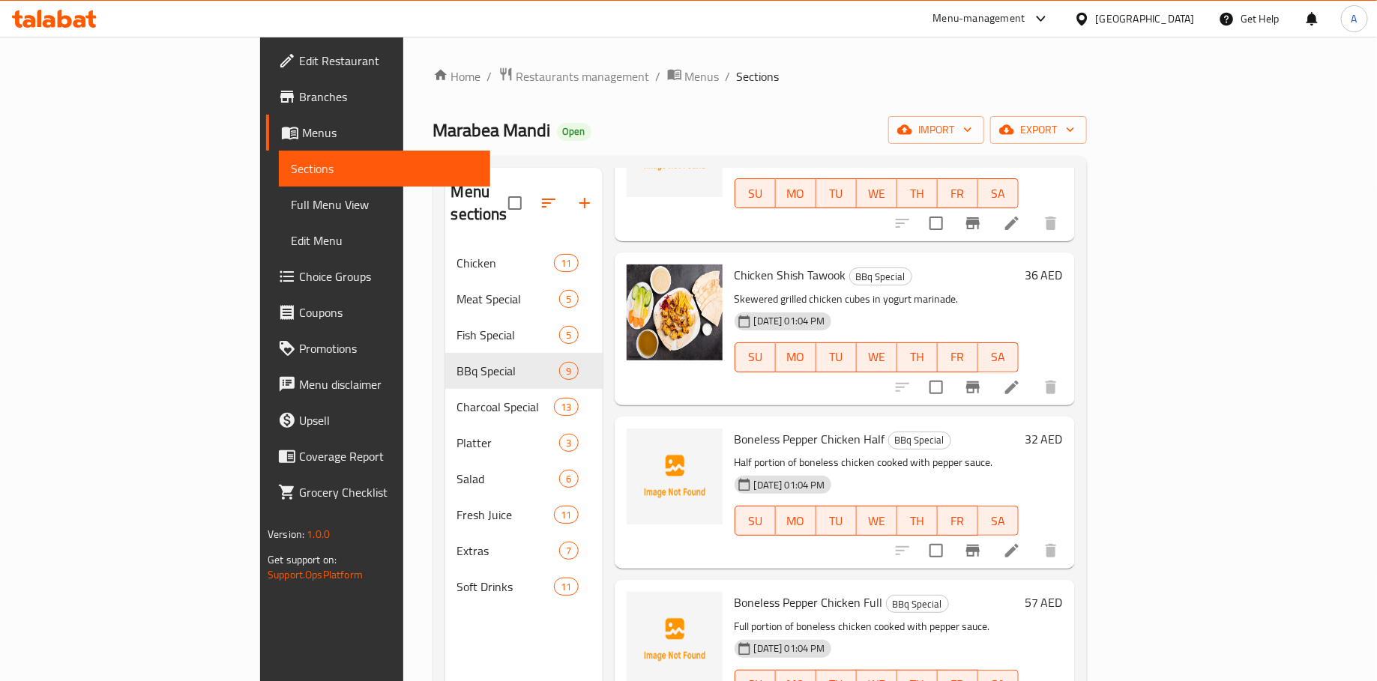
scroll to position [794, 0]
